Goal: Transaction & Acquisition: Purchase product/service

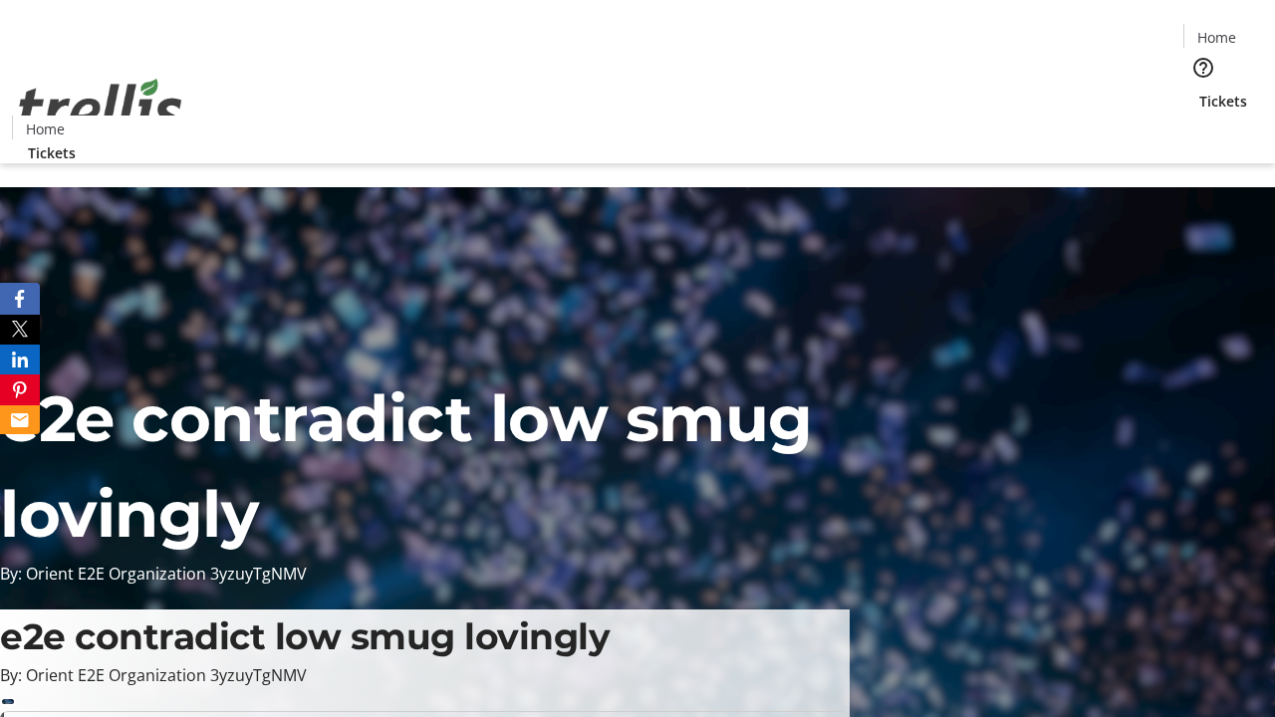
click at [1199, 91] on span "Tickets" at bounding box center [1223, 101] width 48 height 21
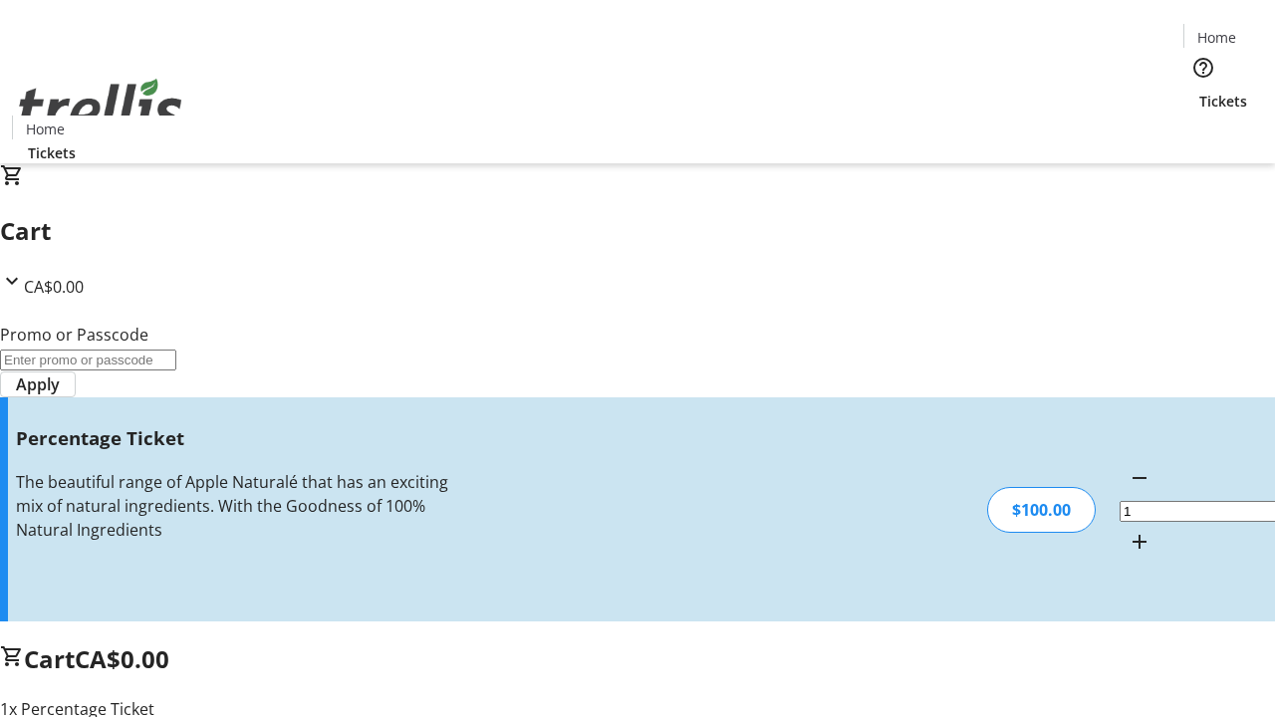
type input "BAR"
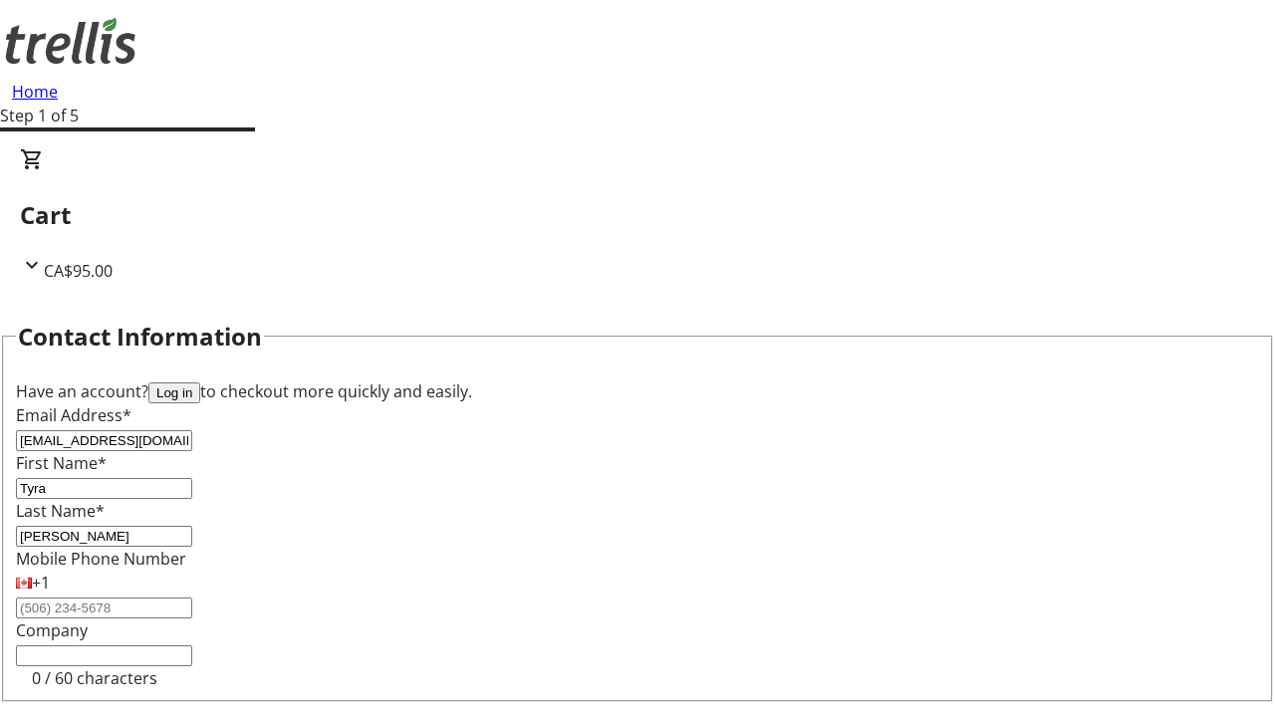
type input "[PERSON_NAME]"
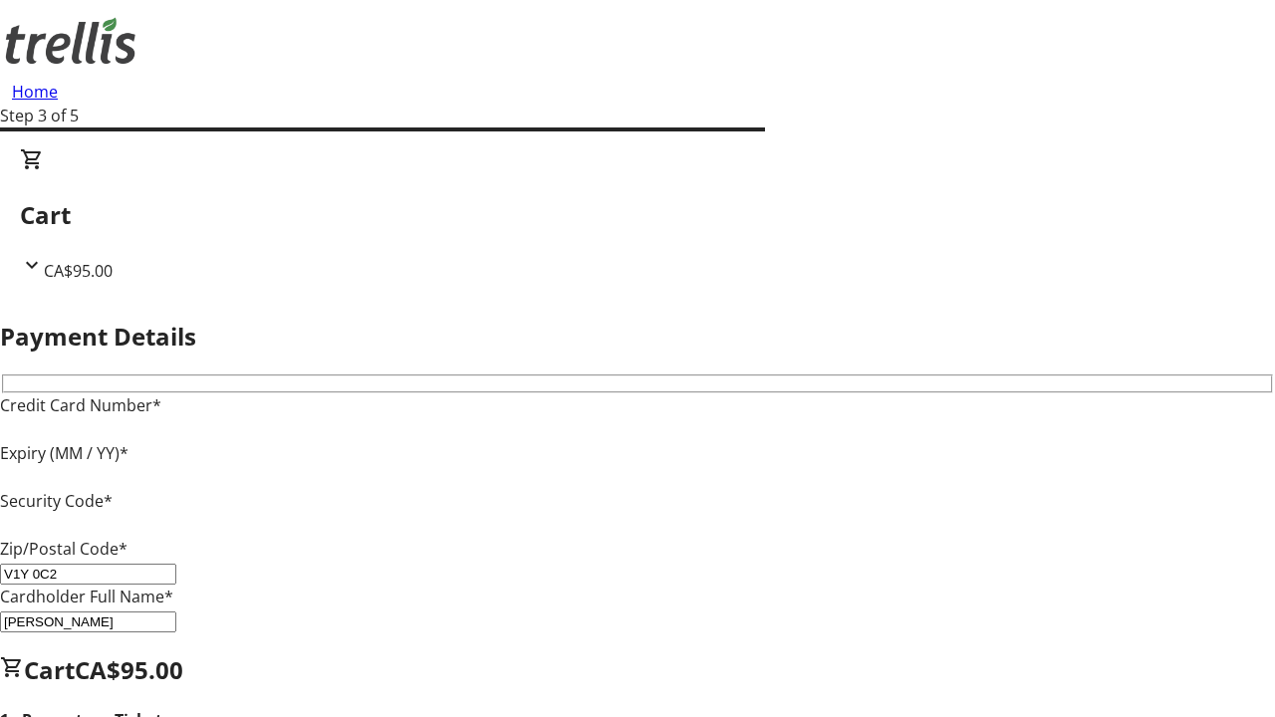
type input "V1Y 0C2"
